Goal: Find specific page/section: Find specific page/section

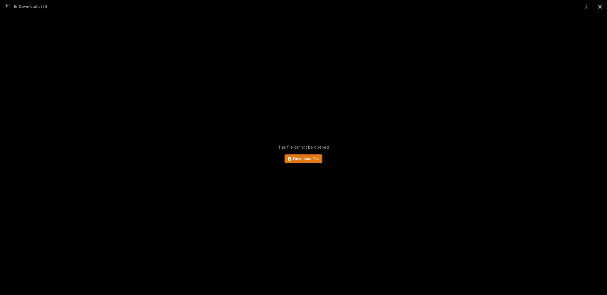
scroll to position [40, 0]
click at [600, 6] on button "Close gallery" at bounding box center [600, 6] width 14 height 13
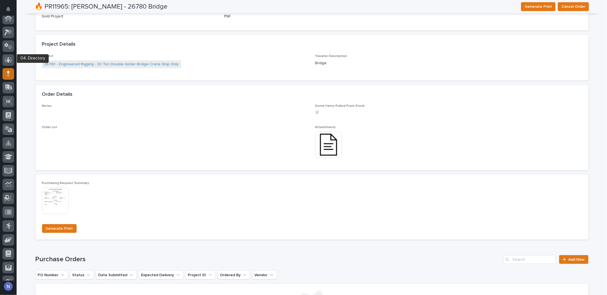
scroll to position [0, 0]
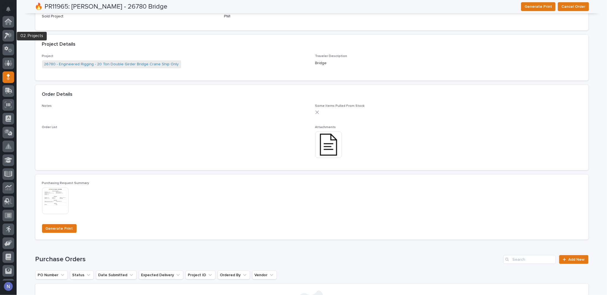
click at [5, 30] on div at bounding box center [8, 23] width 12 height 14
click at [6, 32] on icon at bounding box center [8, 35] width 8 height 6
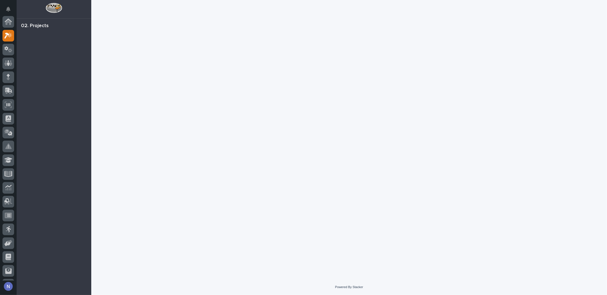
scroll to position [14, 0]
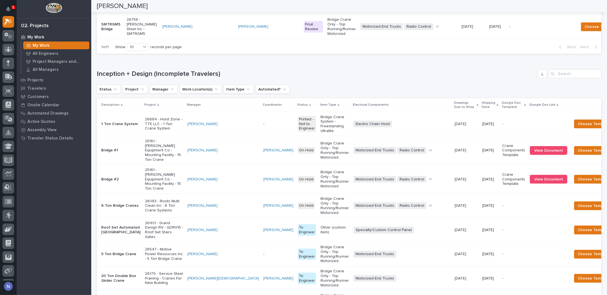
scroll to position [387, 0]
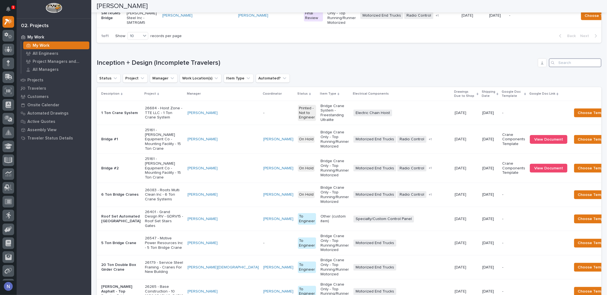
click at [555, 67] on input "Search" at bounding box center [575, 62] width 53 height 9
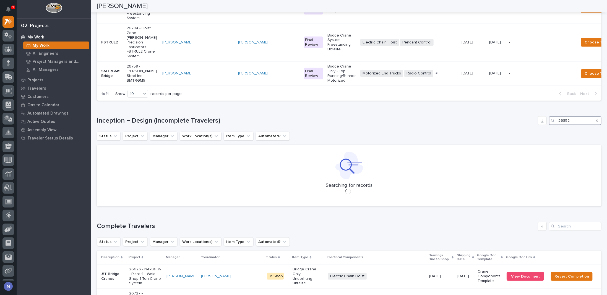
scroll to position [359, 0]
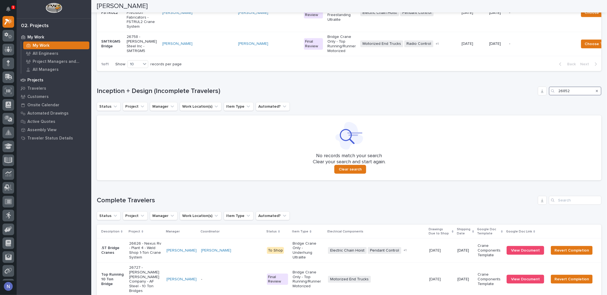
type input "26852"
click at [35, 80] on p "Projects" at bounding box center [35, 80] width 16 height 5
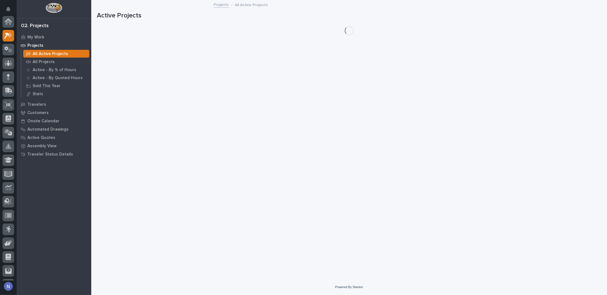
scroll to position [14, 0]
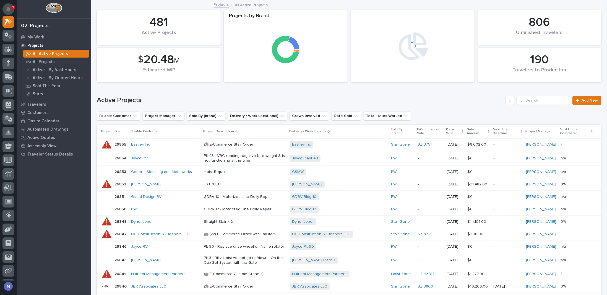
click at [9, 8] on icon "Notifications" at bounding box center [8, 9] width 4 height 5
click at [542, 100] on input "Search" at bounding box center [542, 100] width 53 height 9
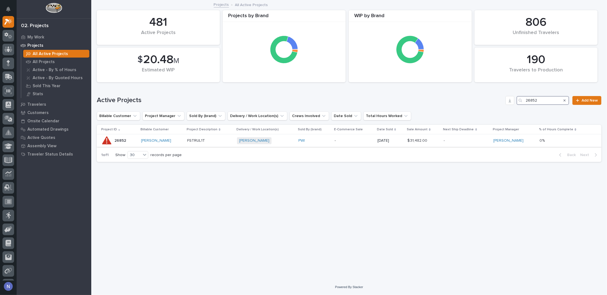
type input "26852"
click at [343, 136] on div "-" at bounding box center [353, 140] width 38 height 9
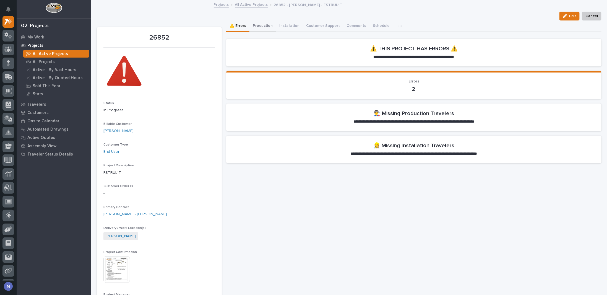
click at [256, 26] on button "Production" at bounding box center [262, 26] width 27 height 12
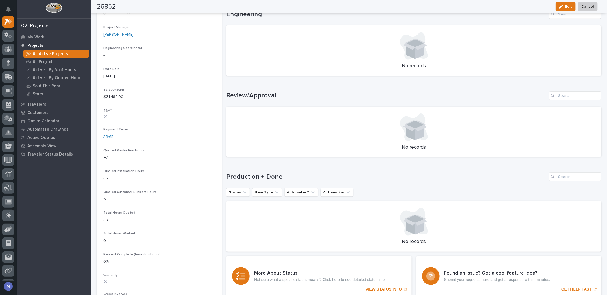
scroll to position [359, 0]
